Goal: Ask a question

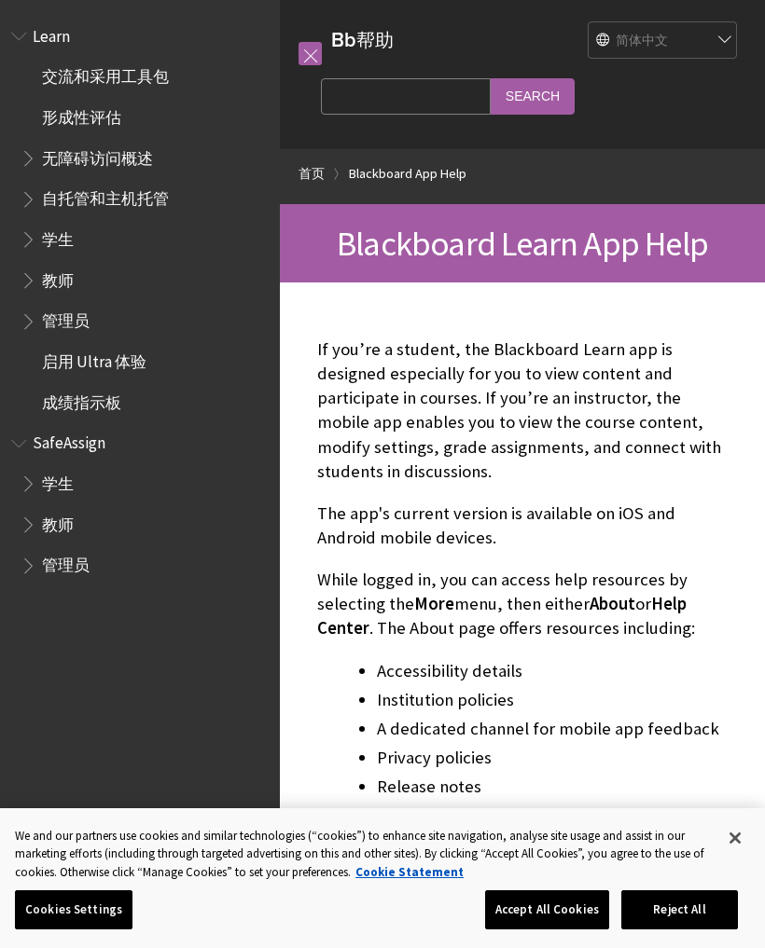
click at [48, 226] on span "学生" at bounding box center [58, 236] width 32 height 25
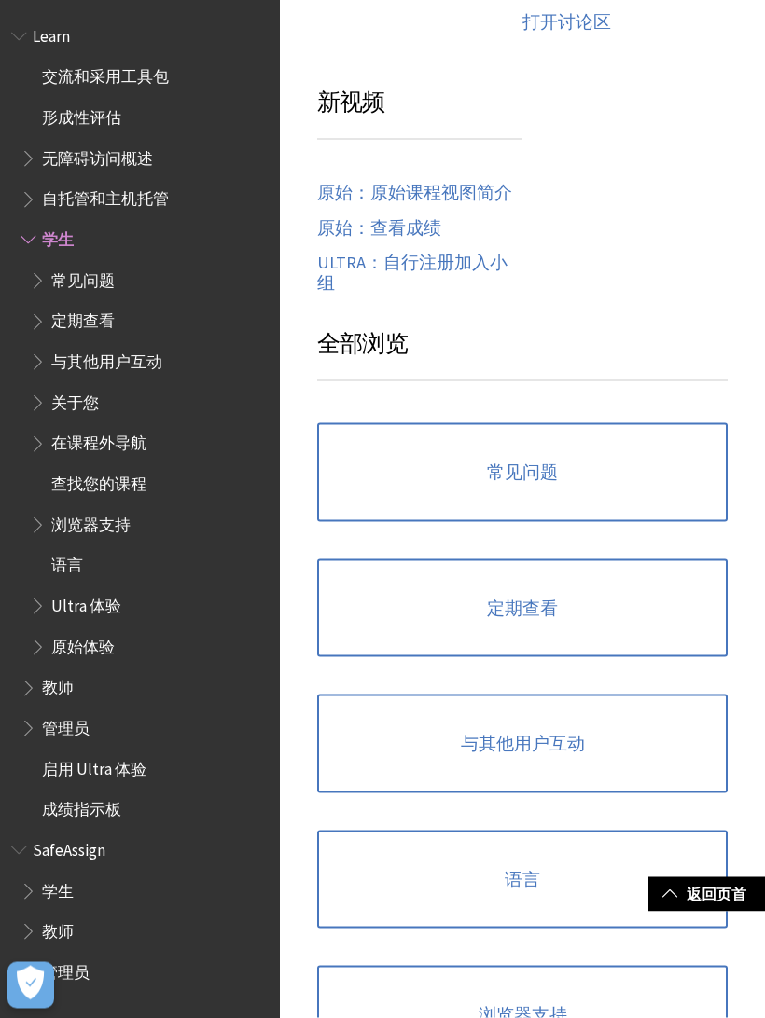
scroll to position [1289, 0]
click at [610, 465] on link "常见问题" at bounding box center [522, 471] width 410 height 99
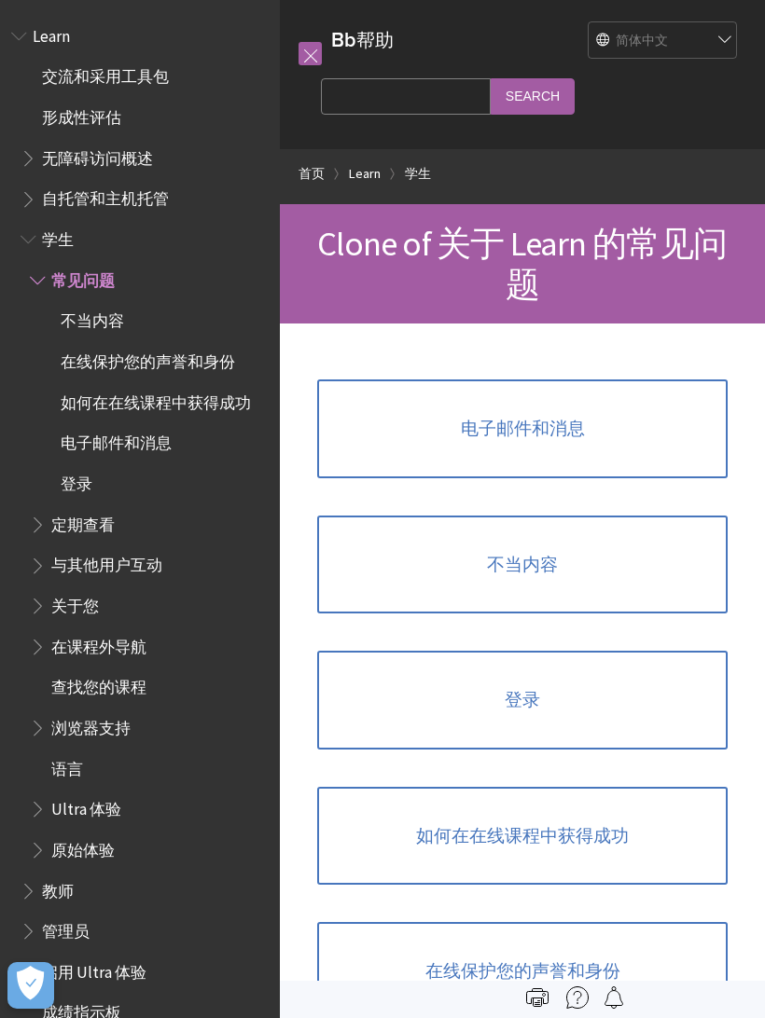
scroll to position [153, 0]
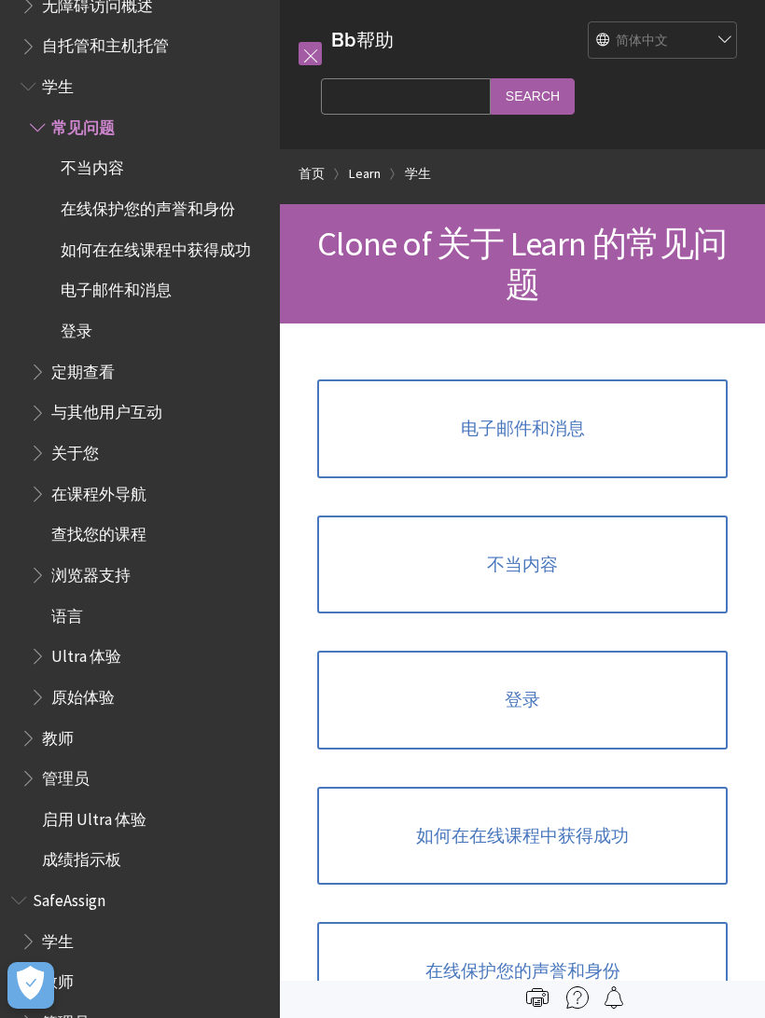
click at [424, 99] on input "Search Query" at bounding box center [406, 96] width 170 height 36
type input "找不到我的学校"
click at [514, 94] on input "Search" at bounding box center [533, 96] width 84 height 36
click at [505, 104] on input "Search" at bounding box center [533, 96] width 84 height 36
